Goal: Find specific page/section: Find specific page/section

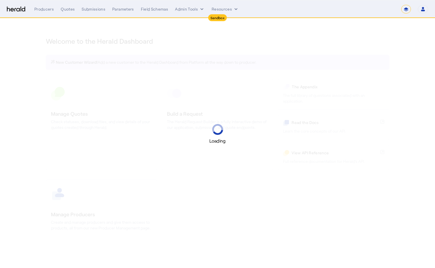
select select "*******"
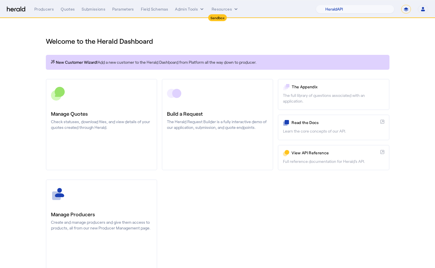
click at [404, 8] on select "**********" at bounding box center [406, 9] width 10 height 9
click at [360, 7] on select "1Fort Acrisure Acturis Affinity Advisors Affinity Risk Agentero AmWins Anzen Ao…" at bounding box center [355, 9] width 78 height 9
select select "pfm_r9a7_zywave"
click at [329, 5] on select "1Fort Acrisure Acturis Affinity Advisors Affinity Risk Agentero AmWins Anzen Ao…" at bounding box center [355, 9] width 78 height 9
click at [39, 11] on div "Producers" at bounding box center [43, 9] width 19 height 6
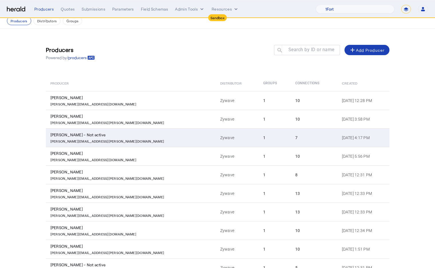
scroll to position [42, 0]
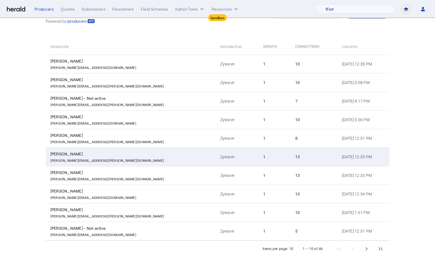
click at [258, 158] on td "1" at bounding box center [274, 157] width 32 height 19
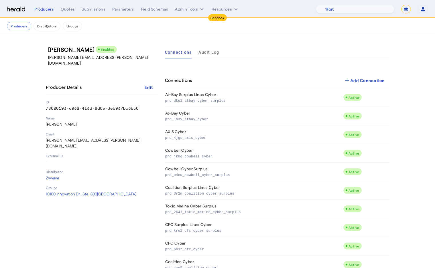
scroll to position [73, 0]
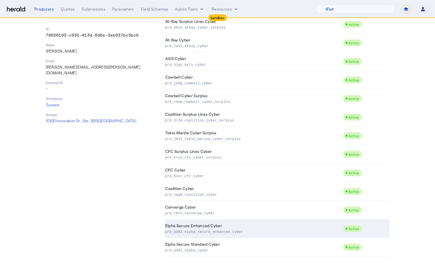
click at [236, 227] on td "Elpha Secure Enhanced Cyber prd_bd92_elpha_secure_enhanced_cyber" at bounding box center [254, 229] width 178 height 19
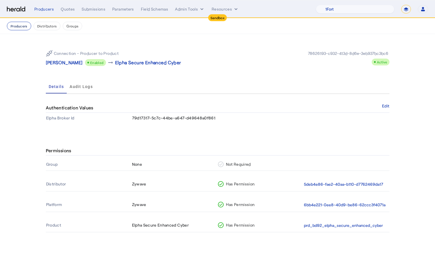
click at [22, 27] on button "Producers" at bounding box center [19, 26] width 24 height 9
